Goal: Task Accomplishment & Management: Manage account settings

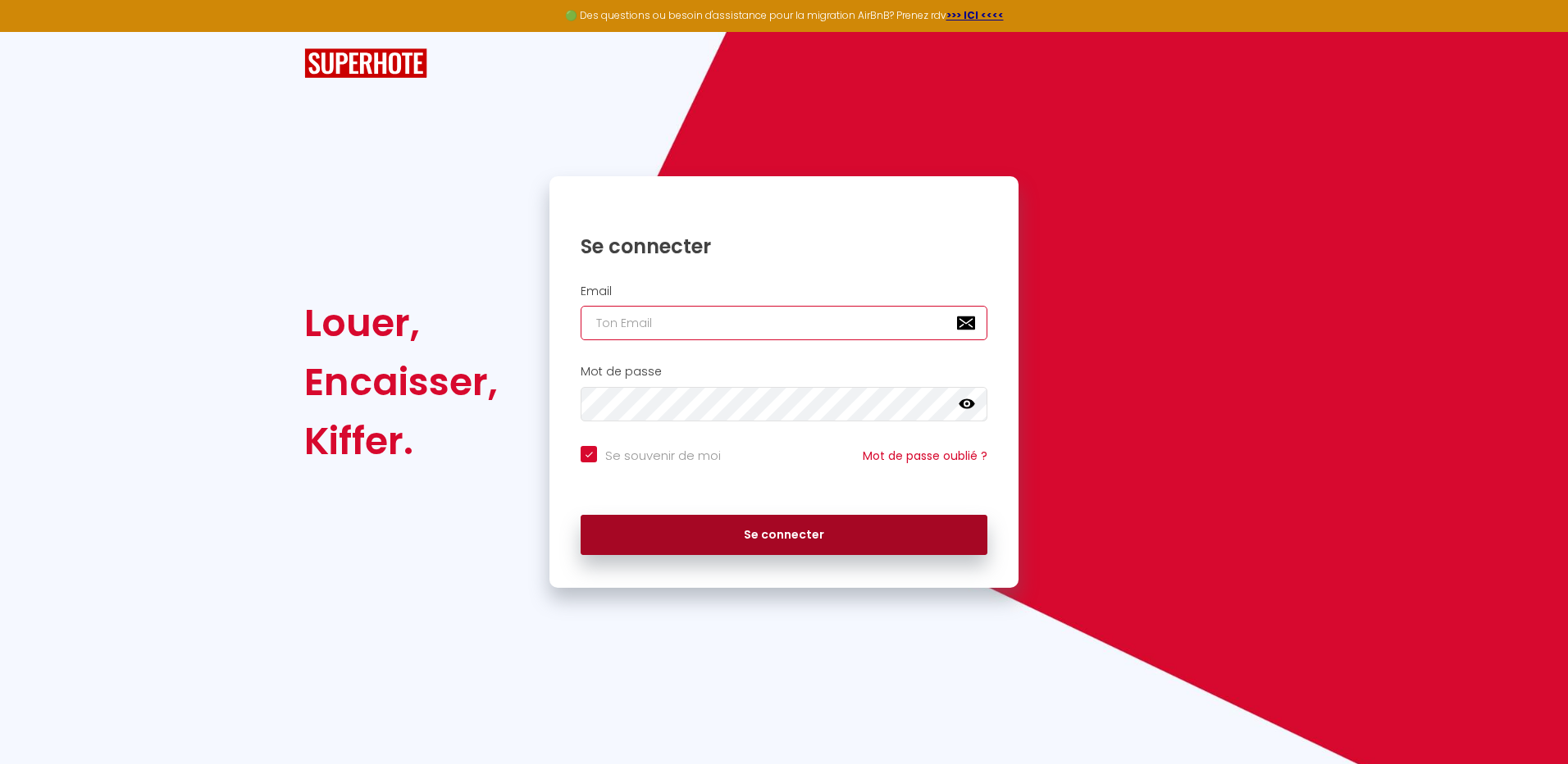
type input "[EMAIL_ADDRESS][DOMAIN_NAME]"
click at [792, 530] on button "Se connecter" at bounding box center [784, 535] width 407 height 41
checkbox input "true"
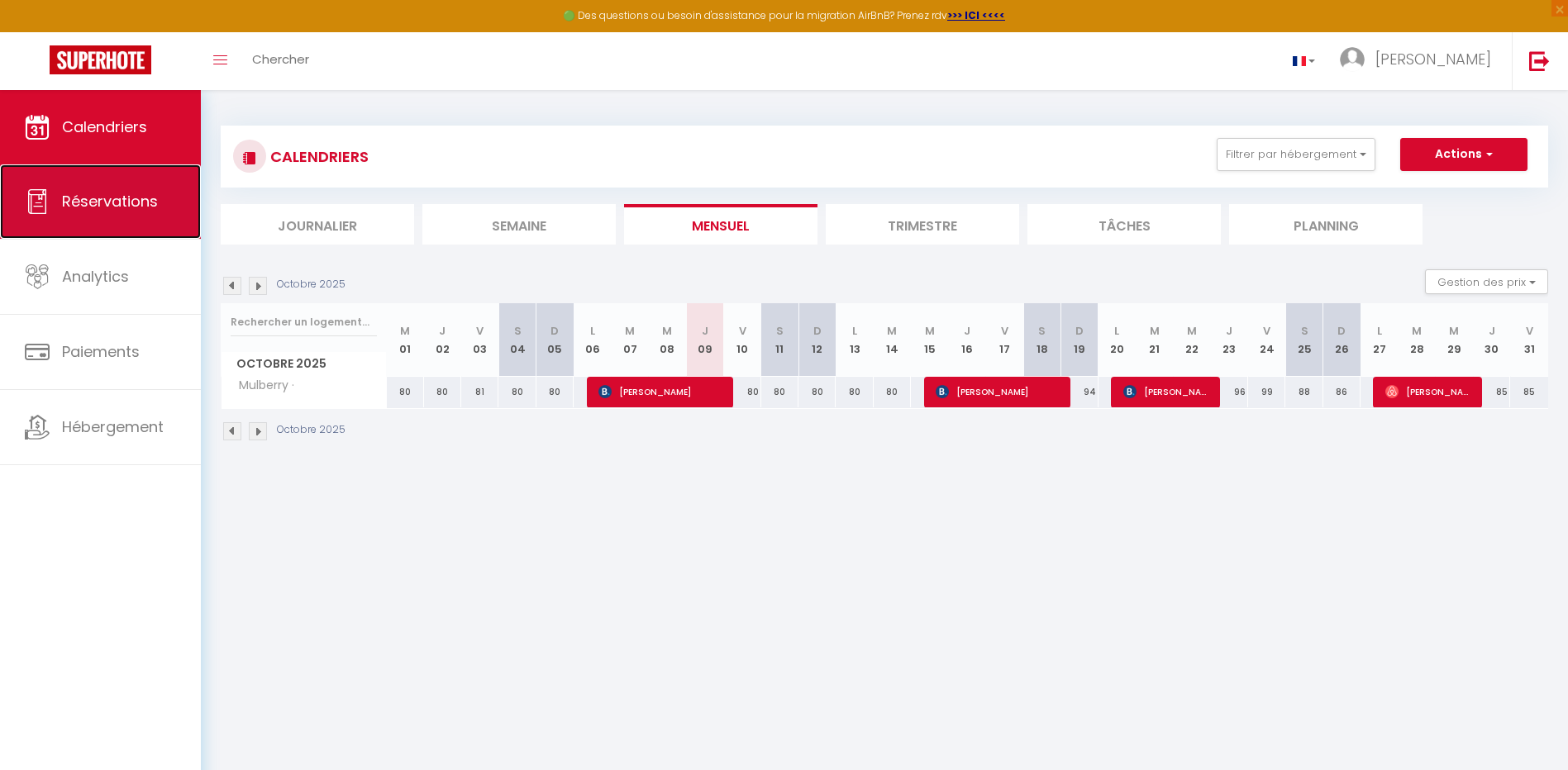
click at [139, 204] on span "Réservations" at bounding box center [110, 201] width 96 height 20
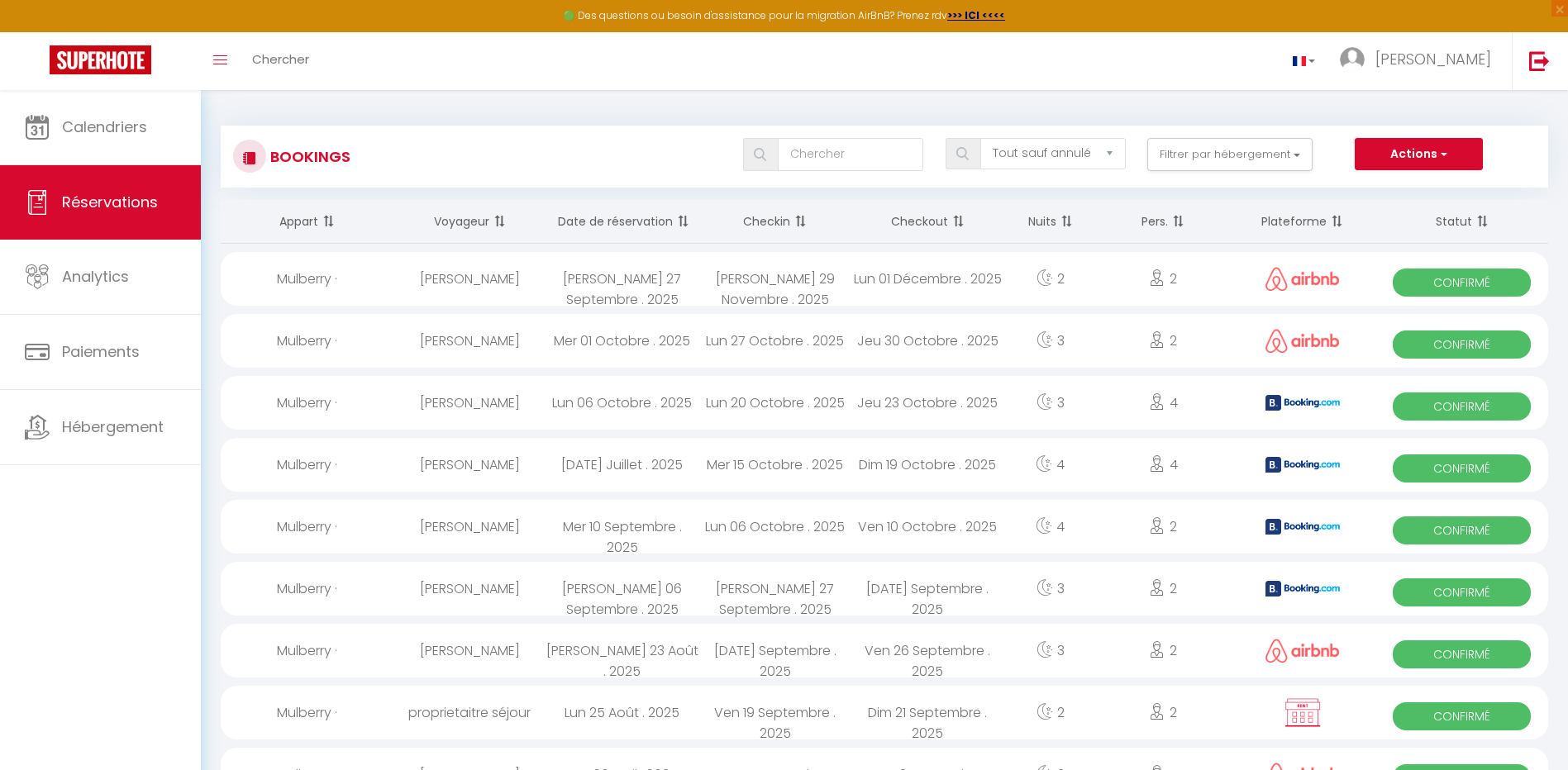
click at [645, 225] on th "Date de réservation" at bounding box center [622, 222] width 153 height 43
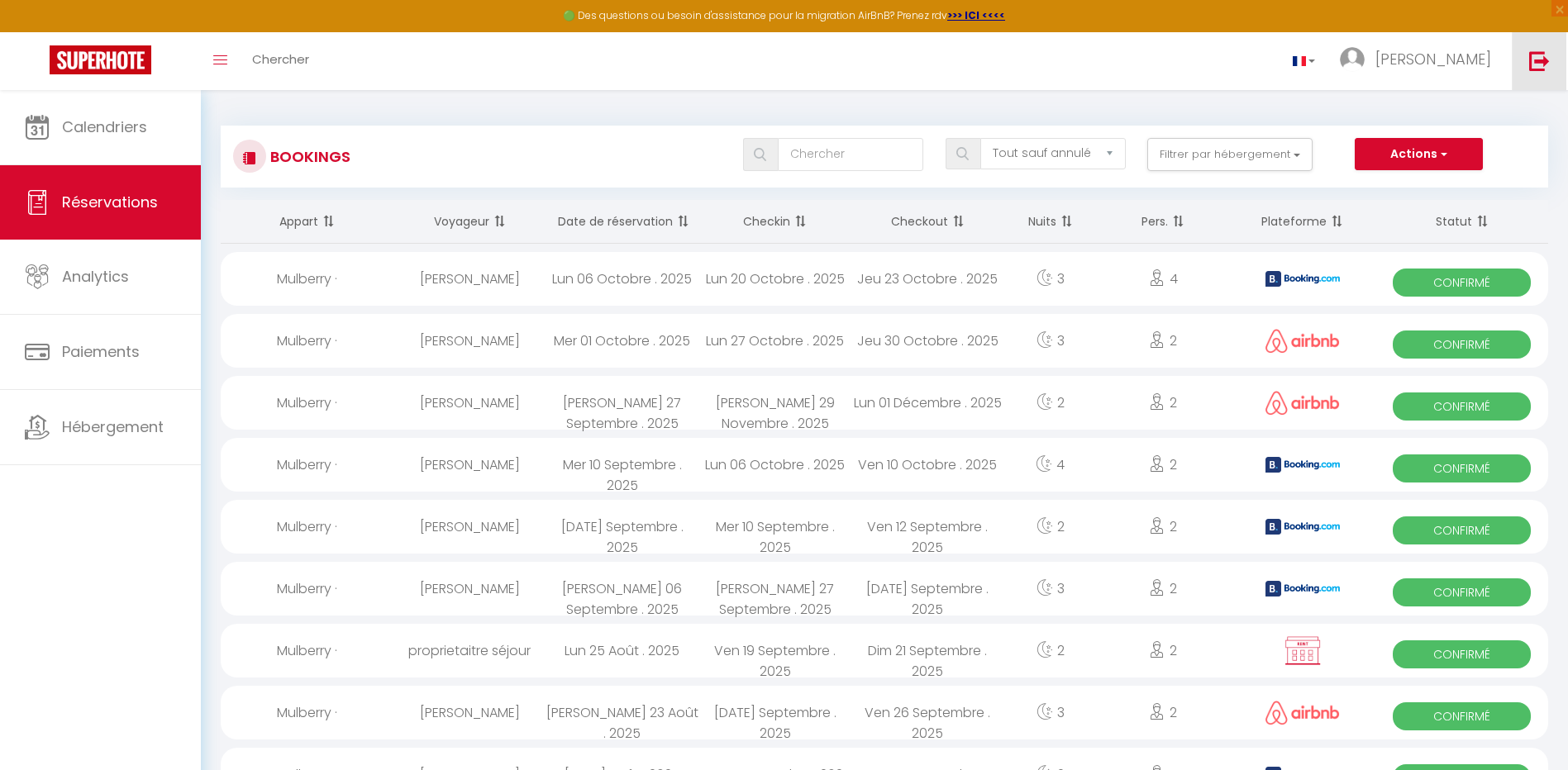
click at [1538, 58] on img at bounding box center [1539, 61] width 20 height 20
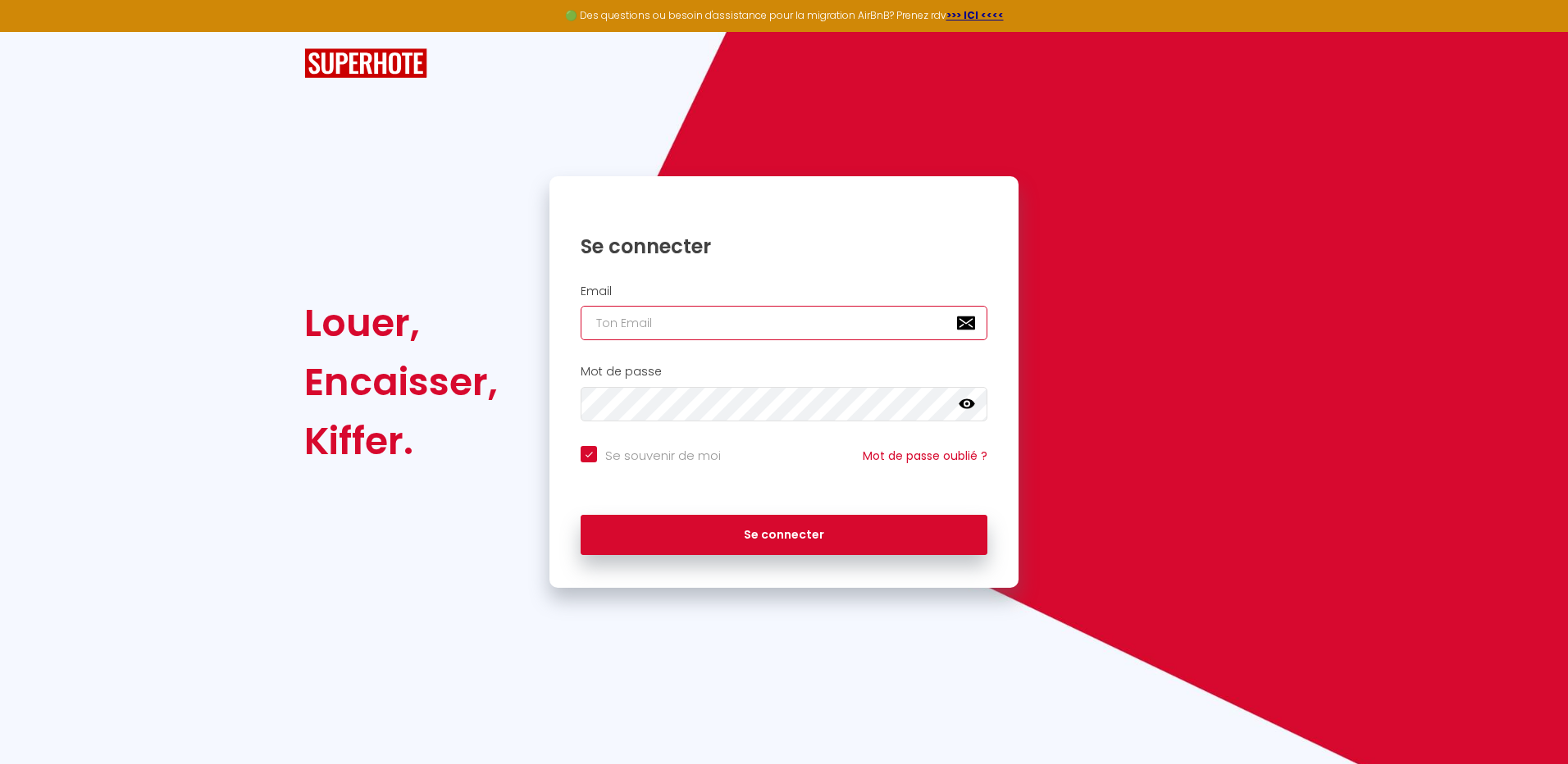
type input "[EMAIL_ADDRESS][DOMAIN_NAME]"
checkbox input "true"
